Goal: Task Accomplishment & Management: Use online tool/utility

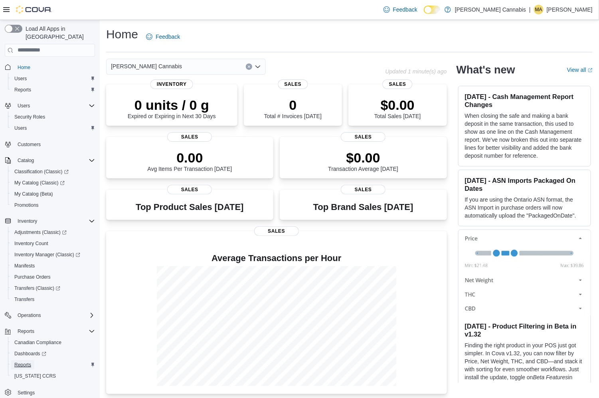
click at [21, 362] on span "Reports" at bounding box center [22, 365] width 17 height 6
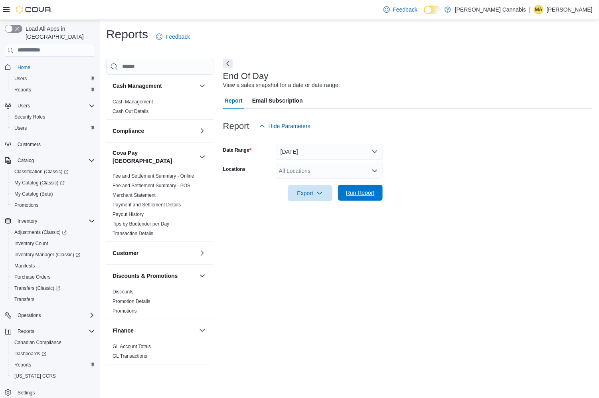
click at [364, 191] on span "Run Report" at bounding box center [360, 193] width 29 height 8
